Goal: Information Seeking & Learning: Learn about a topic

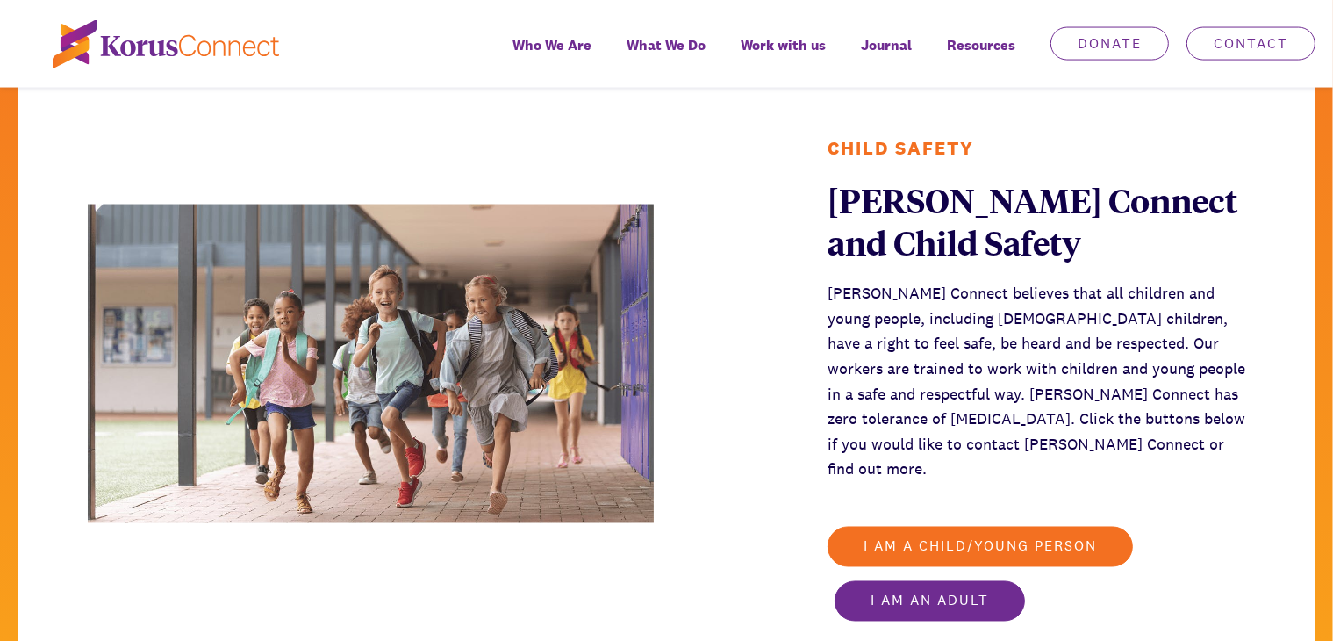
scroll to position [2926, 0]
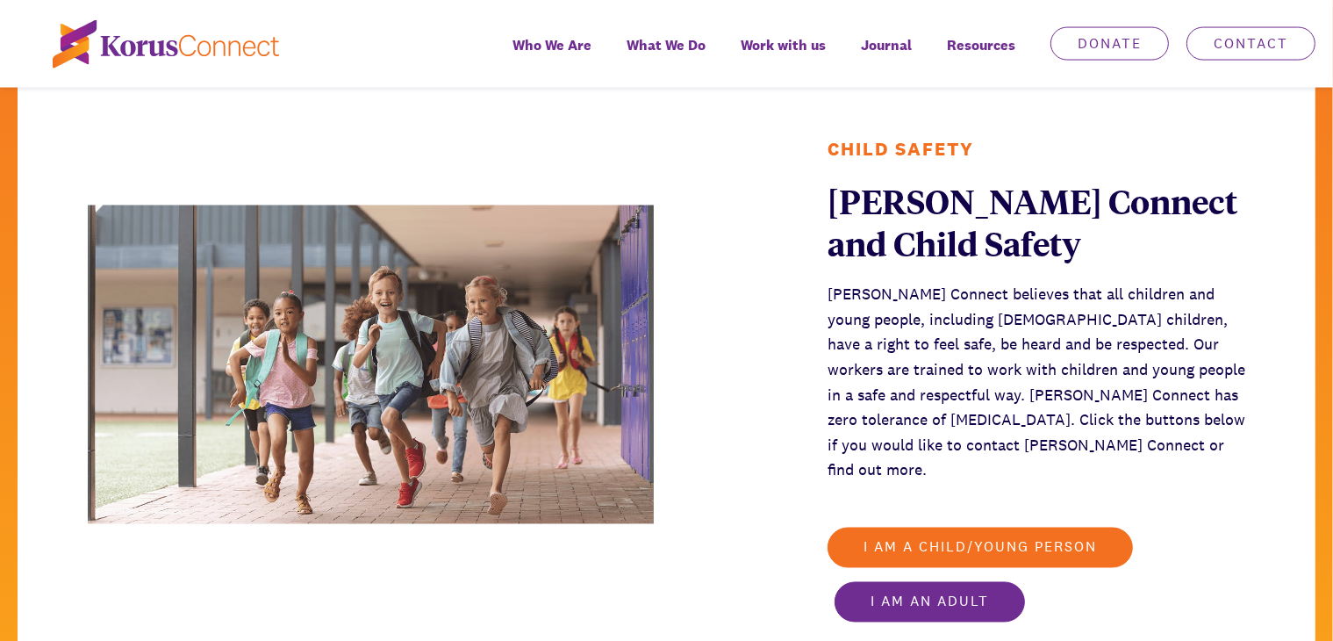
click at [829, 305] on div "[PERSON_NAME] Connect believes that all children and young people, including [D…" at bounding box center [1036, 383] width 418 height 202
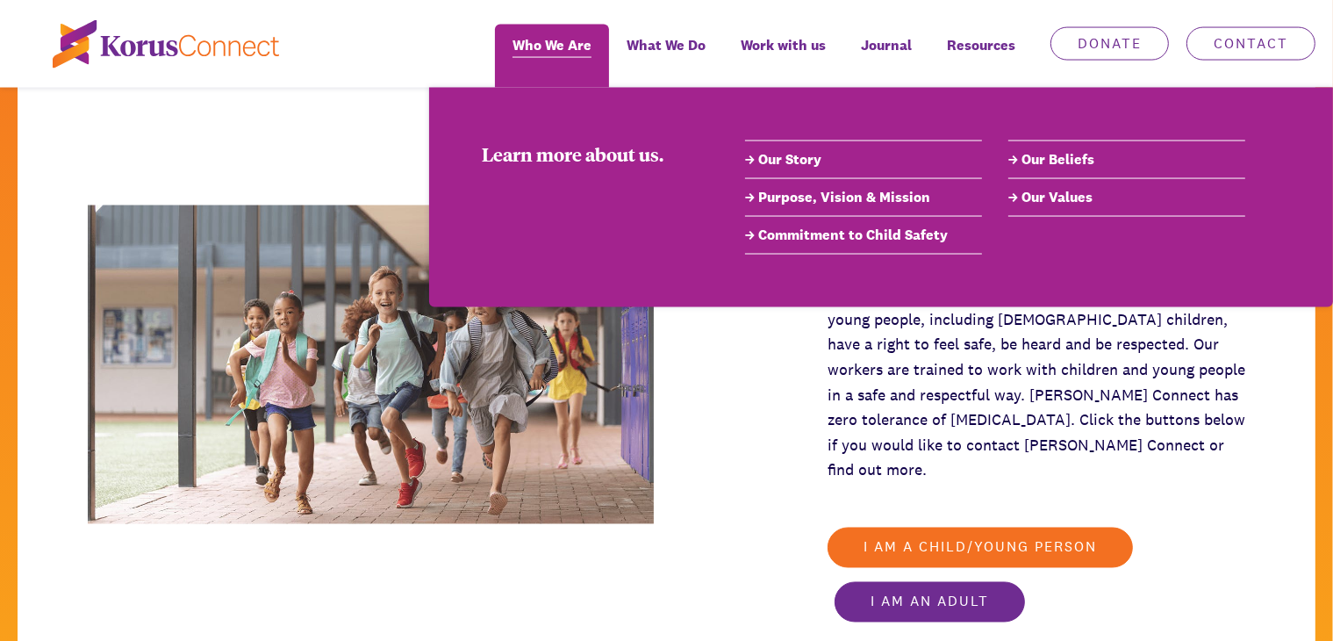
click at [586, 49] on span "Who We Are" at bounding box center [551, 44] width 79 height 25
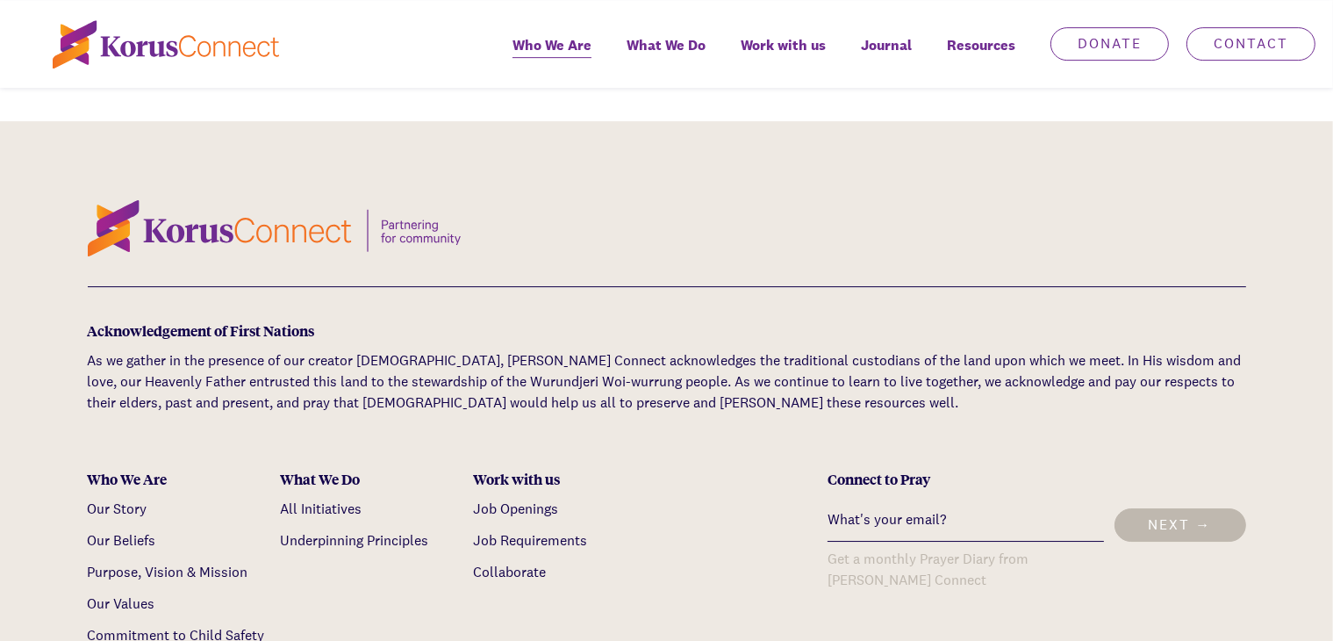
scroll to position [5777, 0]
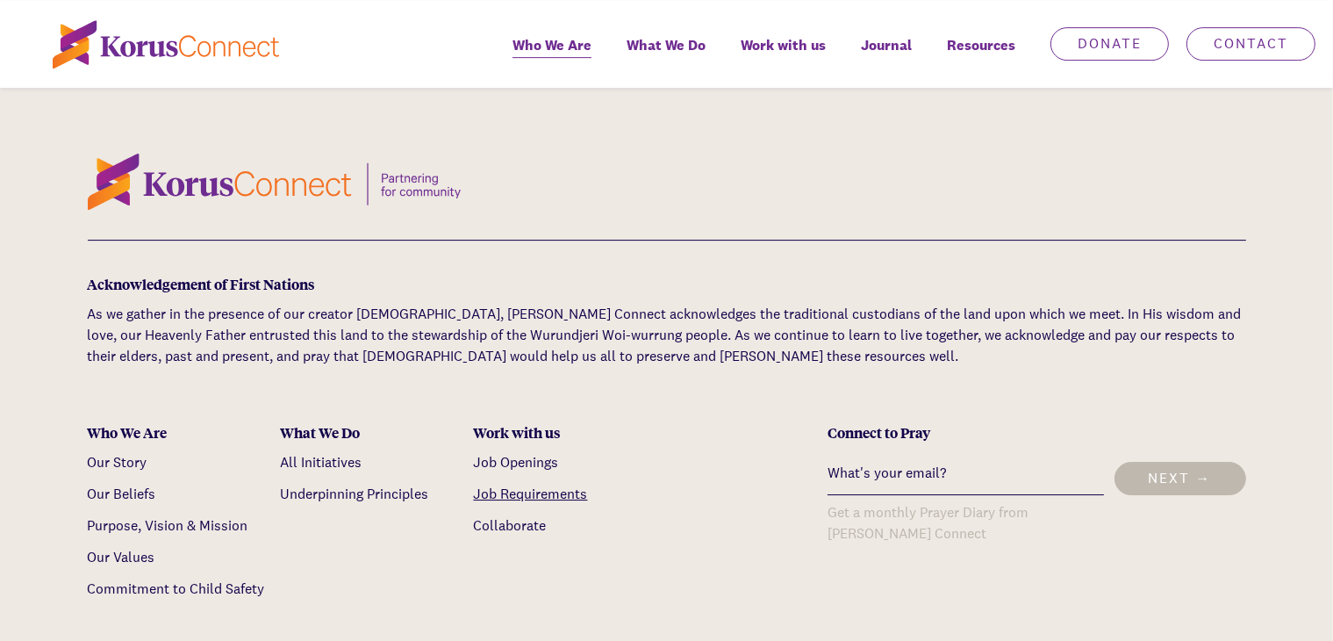
click at [542, 484] on link "Job Requirements" at bounding box center [531, 493] width 114 height 18
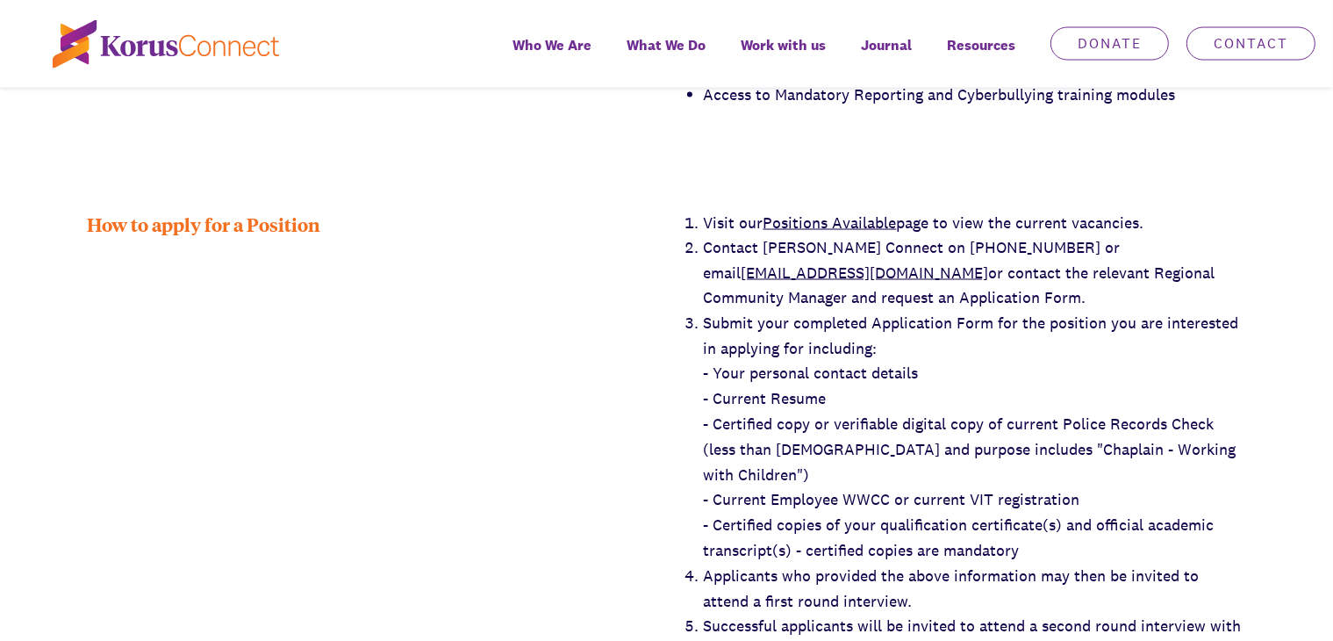
scroll to position [3037, 0]
click at [839, 214] on link "Positions Available" at bounding box center [829, 224] width 133 height 20
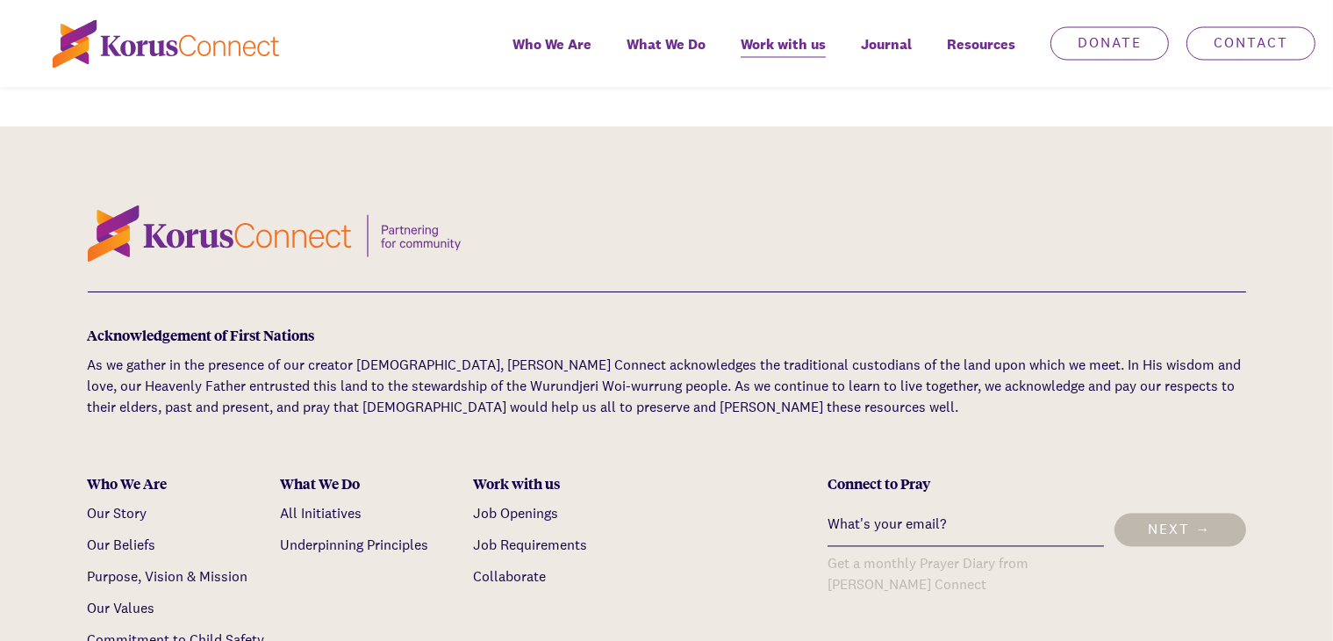
scroll to position [3319, 0]
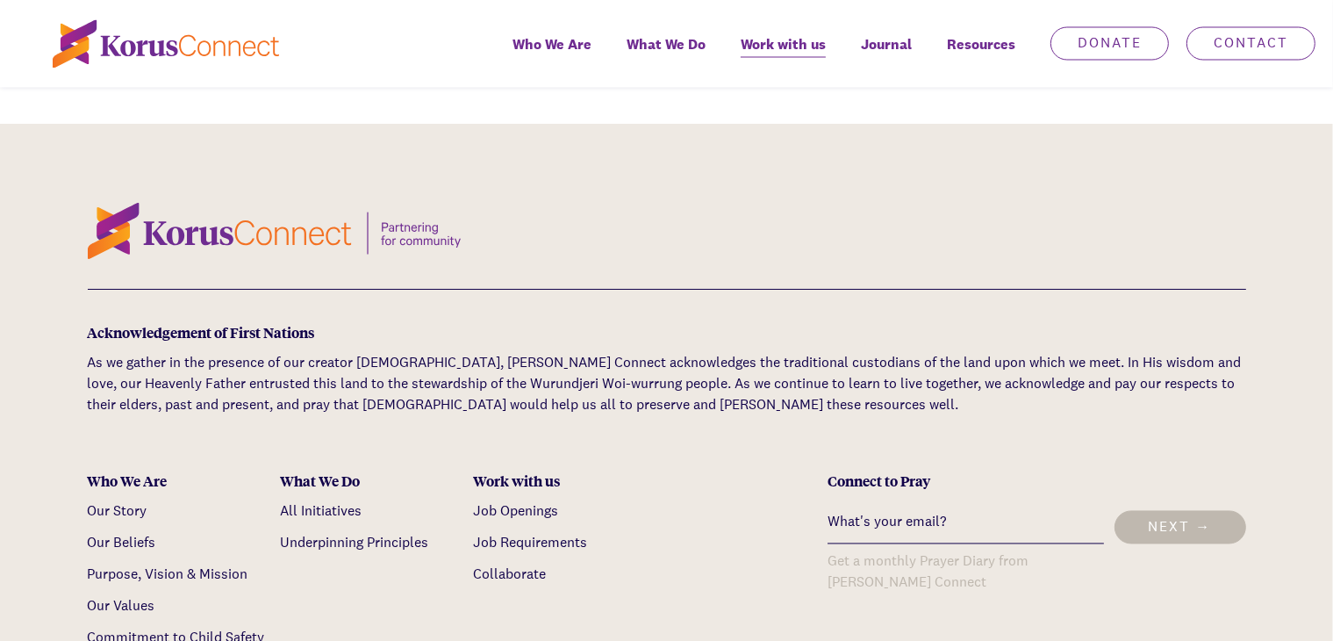
click at [283, 353] on p "As we gather in the presence of our creator [DEMOGRAPHIC_DATA], [PERSON_NAME] C…" at bounding box center [667, 384] width 1158 height 63
